Goal: Task Accomplishment & Management: Use online tool/utility

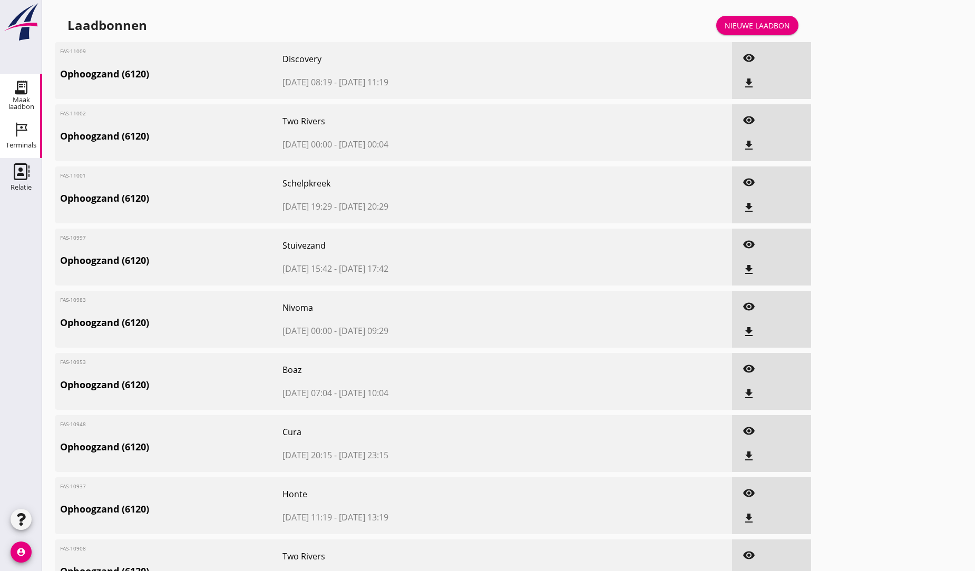
click at [23, 132] on icon "Terminals" at bounding box center [21, 129] width 17 height 17
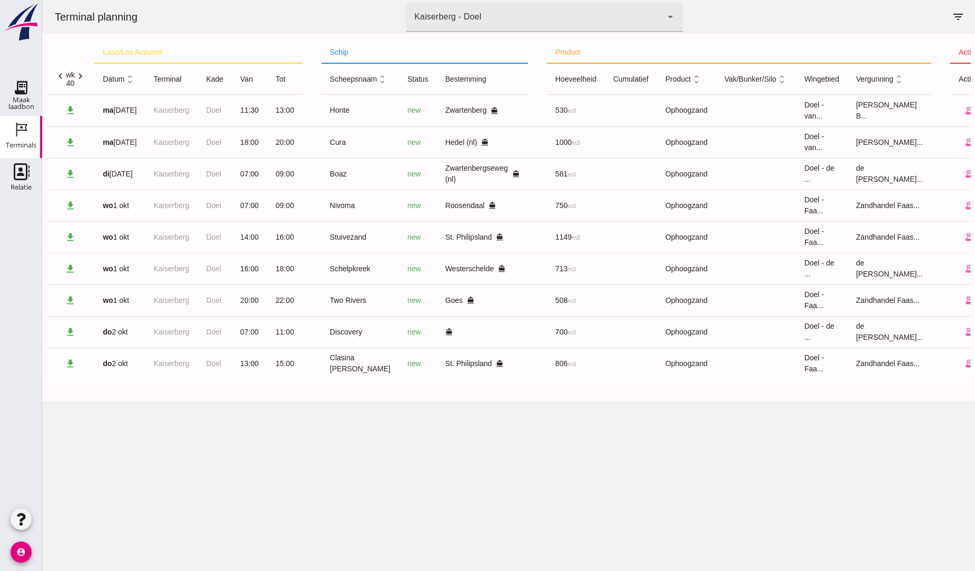
drag, startPoint x: 946, startPoint y: 37, endPoint x: 983, endPoint y: -15, distance: 64.3
drag, startPoint x: 983, startPoint y: -15, endPoint x: 523, endPoint y: 488, distance: 682.2
click at [523, 488] on div "Terminal planning terminal Kaiserberg - Doel 7f603609-51ae-4e75-986b-c9057e5594…" at bounding box center [508, 285] width 933 height 571
click at [22, 82] on icon "Maak laadbon" at bounding box center [21, 87] width 17 height 17
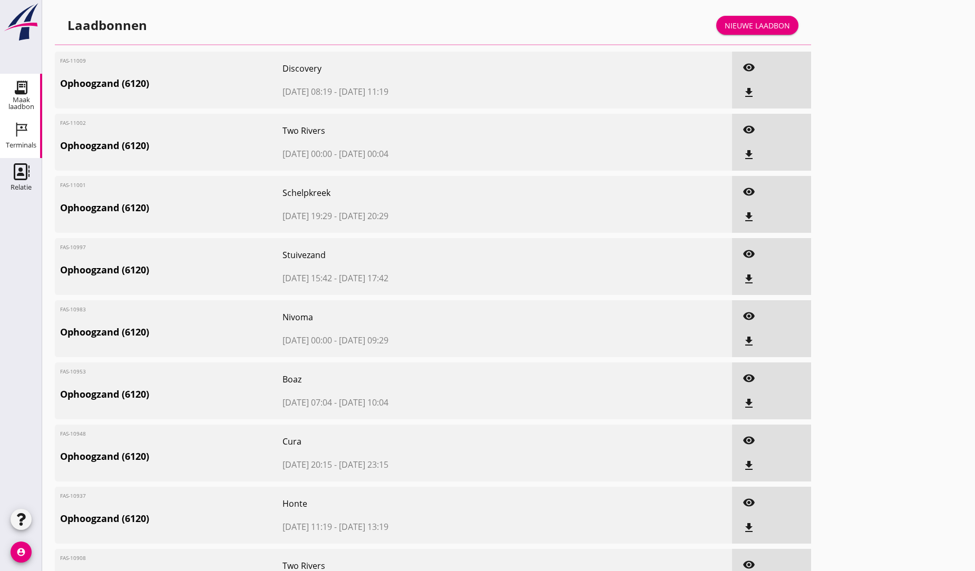
click at [22, 129] on icon "Terminals" at bounding box center [21, 129] width 17 height 17
